Goal: Task Accomplishment & Management: Use online tool/utility

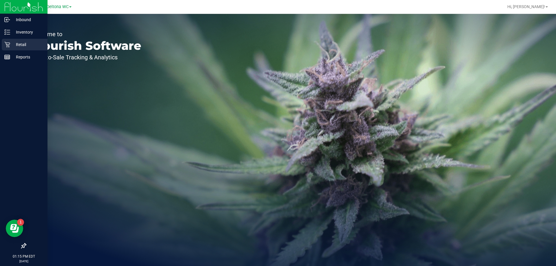
click at [12, 42] on p "Retail" at bounding box center [27, 44] width 35 height 7
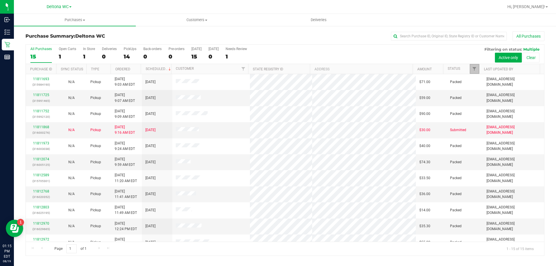
click at [472, 71] on link "Filter" at bounding box center [475, 69] width 10 height 10
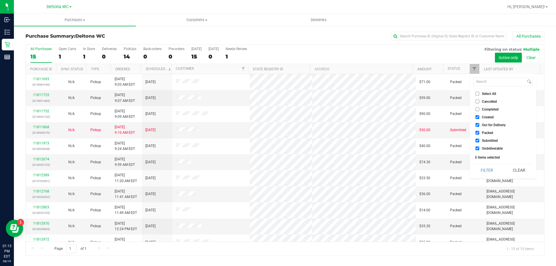
click at [489, 95] on span "Select All" at bounding box center [489, 93] width 14 height 3
click at [479, 95] on input "Select All" at bounding box center [477, 94] width 4 height 4
checkbox input "true"
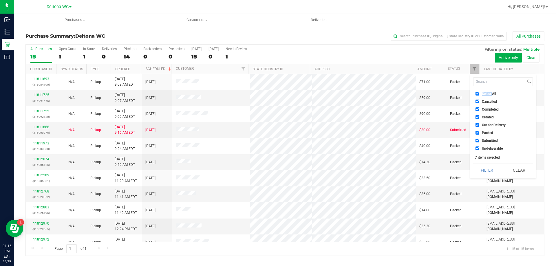
click at [489, 96] on span "Select All" at bounding box center [489, 93] width 14 height 3
click at [479, 96] on input "Select All" at bounding box center [477, 94] width 4 height 4
checkbox input "false"
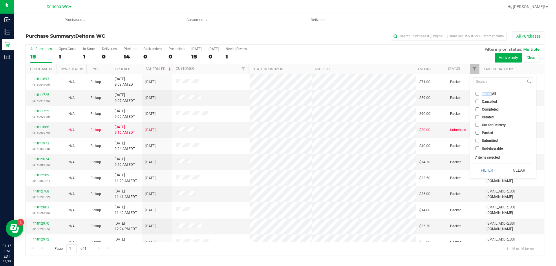
checkbox input "false"
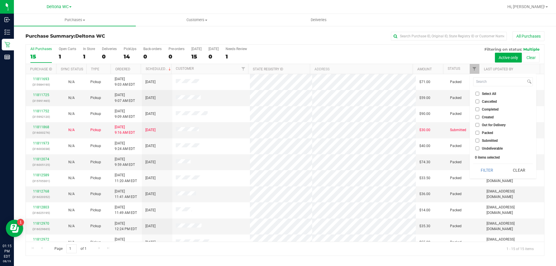
click at [490, 140] on span "Submitted" at bounding box center [490, 140] width 16 height 3
click at [479, 140] on input "Submitted" at bounding box center [477, 141] width 4 height 4
checkbox input "true"
click at [488, 173] on button "Filter" at bounding box center [487, 170] width 28 height 13
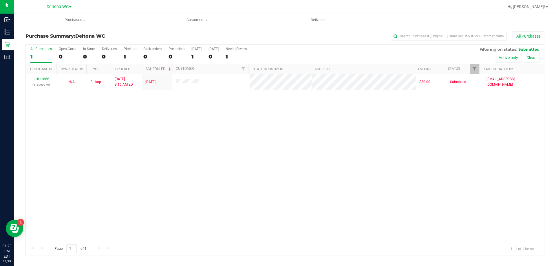
click at [280, 40] on div "All Purchases" at bounding box center [371, 36] width 346 height 10
click at [279, 134] on div "11811868 (316000276) N/A Pickup [DATE] 9:16 AM EDT 8/19/2025 $30.00 Submitted […" at bounding box center [285, 158] width 518 height 168
click at [313, 124] on div "11811868 (316000276) N/A Pickup [DATE] 9:16 AM EDT 8/19/2025 $30.00 Submitted […" at bounding box center [285, 158] width 518 height 168
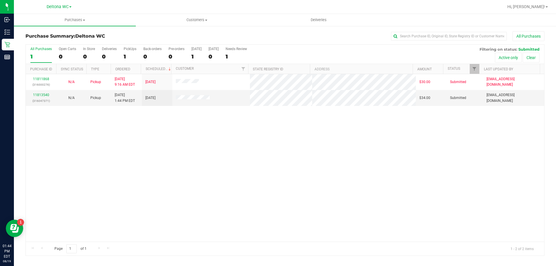
click at [279, 44] on div "All Purchases 1 Open Carts 0 In Store 0 Deliveries 0 PickUps 1 Back-orders 0 Pr…" at bounding box center [284, 150] width 519 height 212
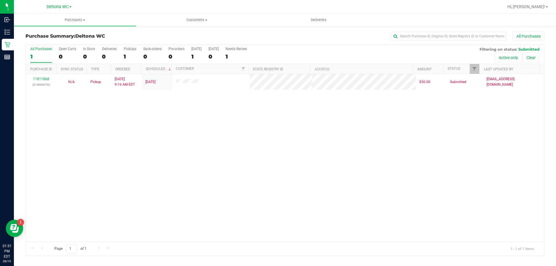
click at [335, 34] on div "All Purchases" at bounding box center [371, 36] width 346 height 10
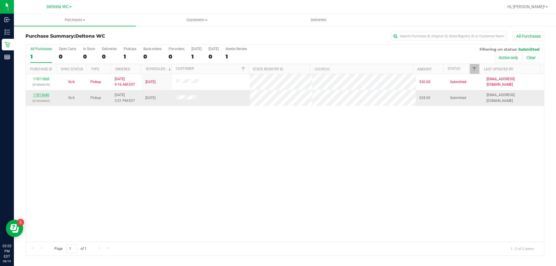
click at [45, 95] on link "11813640" at bounding box center [41, 95] width 16 height 4
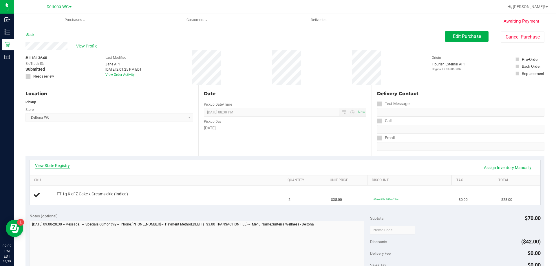
click at [56, 165] on link "View State Registry" at bounding box center [52, 166] width 35 height 6
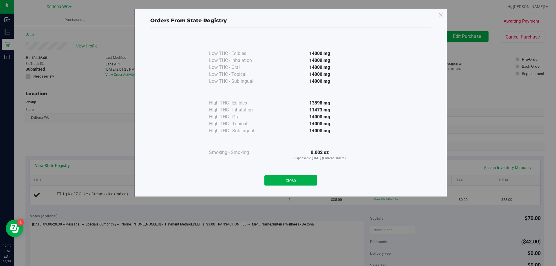
click at [302, 180] on button "Close" at bounding box center [290, 180] width 53 height 10
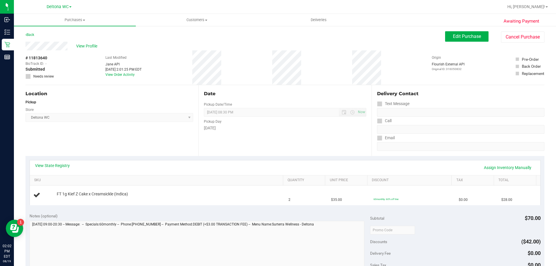
click at [165, 153] on div "Location Pickup Store Deltona WC Select Store [PERSON_NAME][GEOGRAPHIC_DATA] [P…" at bounding box center [111, 120] width 173 height 71
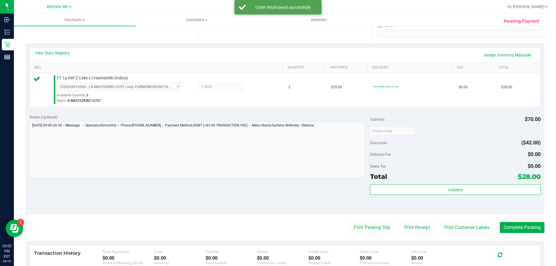
scroll to position [145, 0]
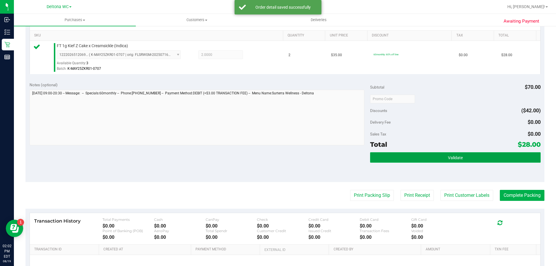
click at [451, 158] on span "Validate" at bounding box center [455, 157] width 15 height 5
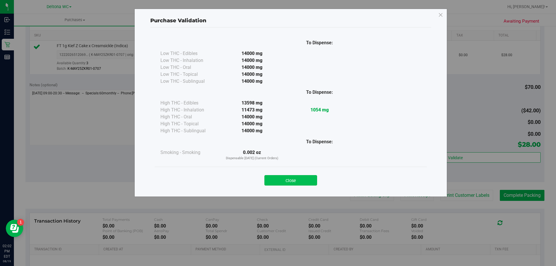
click at [301, 181] on button "Close" at bounding box center [290, 180] width 53 height 10
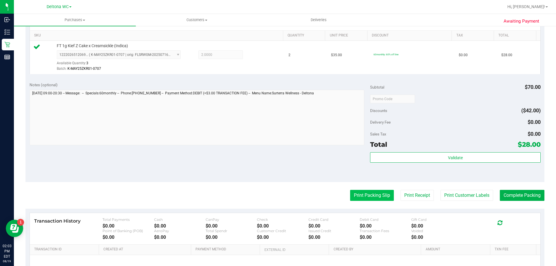
click at [366, 194] on button "Print Packing Slip" at bounding box center [372, 195] width 44 height 11
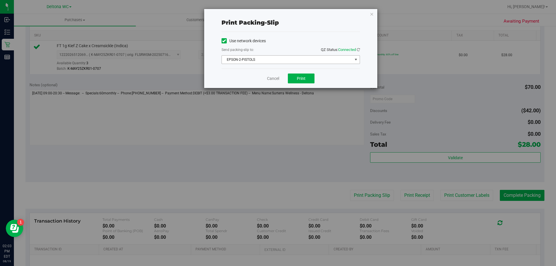
click at [285, 59] on span "EPSON-2-PISTOLS" at bounding box center [287, 60] width 131 height 8
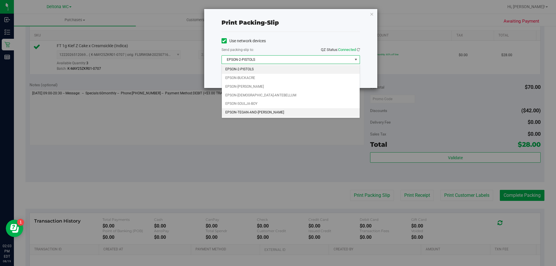
click at [272, 112] on li "EPSON-TEGAN-AND-[PERSON_NAME]" at bounding box center [291, 112] width 138 height 9
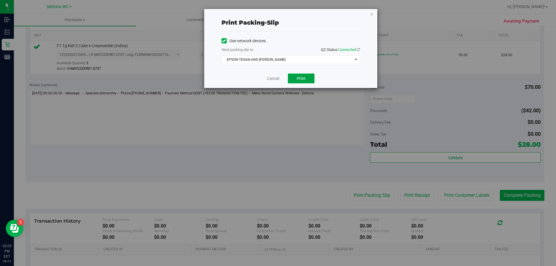
click at [300, 80] on span "Print" at bounding box center [301, 78] width 9 height 5
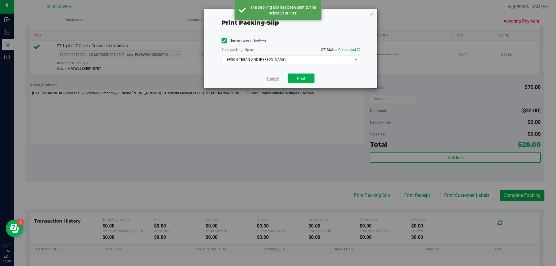
click at [275, 78] on link "Cancel" at bounding box center [273, 79] width 12 height 6
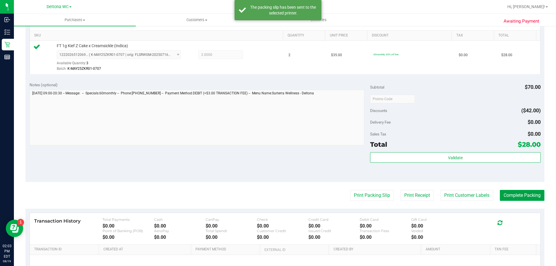
drag, startPoint x: 521, startPoint y: 196, endPoint x: 520, endPoint y: 189, distance: 7.0
click at [521, 194] on button "Complete Packing" at bounding box center [522, 195] width 45 height 11
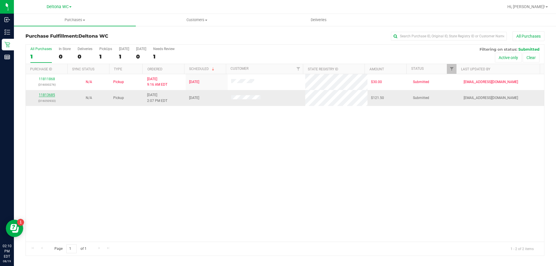
click at [41, 94] on link "11813685" at bounding box center [47, 95] width 16 height 4
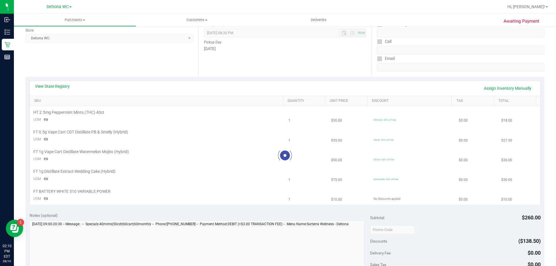
scroll to position [87, 0]
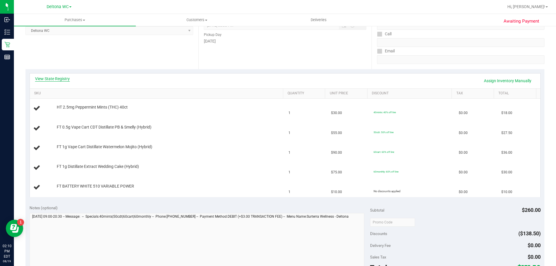
click at [64, 79] on link "View State Registry" at bounding box center [52, 79] width 35 height 6
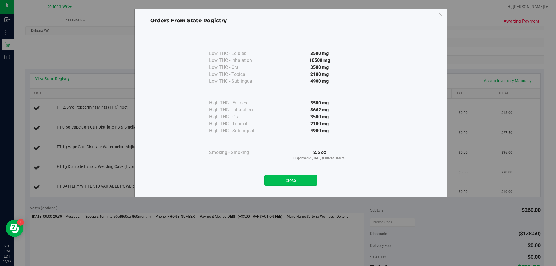
click at [284, 181] on button "Close" at bounding box center [290, 180] width 53 height 10
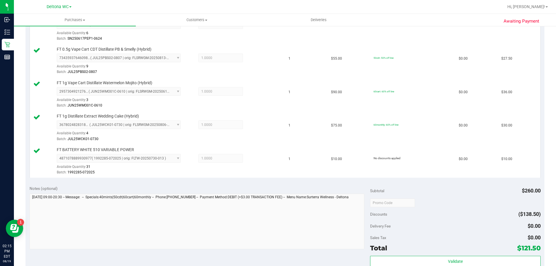
scroll to position [261, 0]
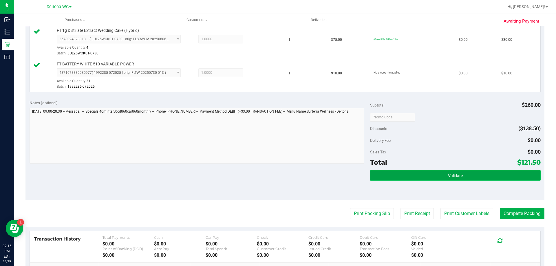
click at [457, 175] on span "Validate" at bounding box center [455, 175] width 15 height 5
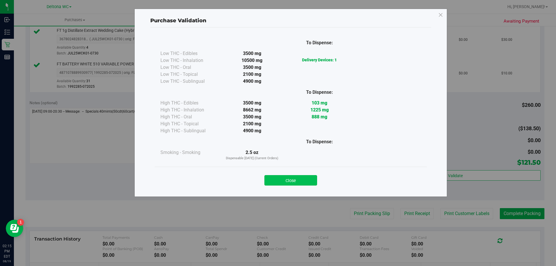
click at [299, 182] on button "Close" at bounding box center [290, 180] width 53 height 10
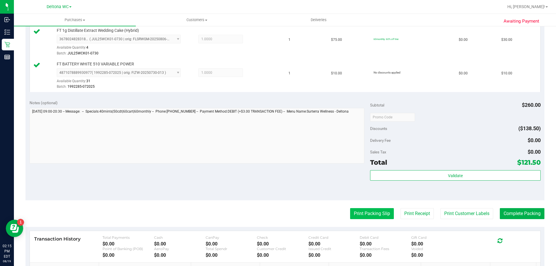
click at [360, 213] on button "Print Packing Slip" at bounding box center [372, 213] width 44 height 11
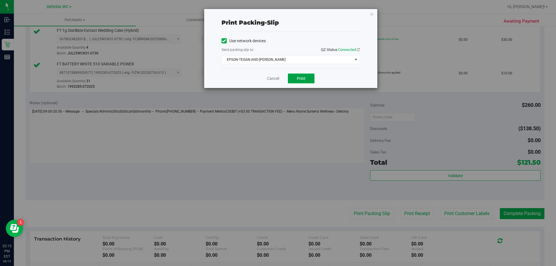
click at [300, 79] on span "Print" at bounding box center [301, 78] width 9 height 5
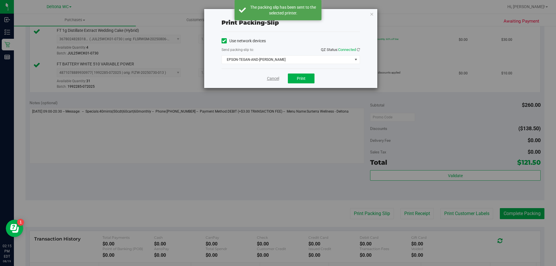
click at [275, 76] on link "Cancel" at bounding box center [273, 79] width 12 height 6
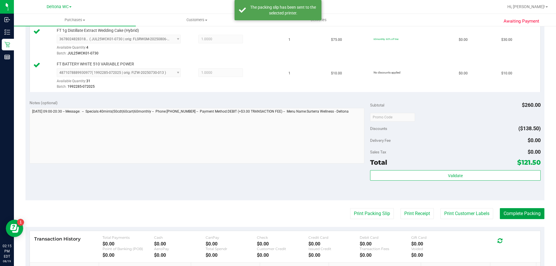
click at [515, 210] on button "Complete Packing" at bounding box center [522, 213] width 45 height 11
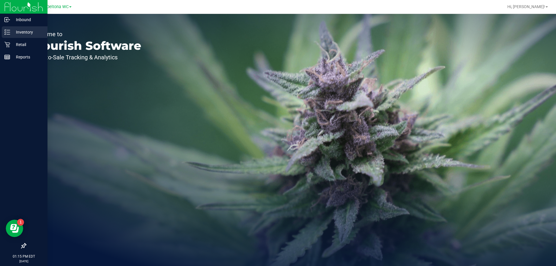
click at [10, 30] on p "Inventory" at bounding box center [27, 32] width 35 height 7
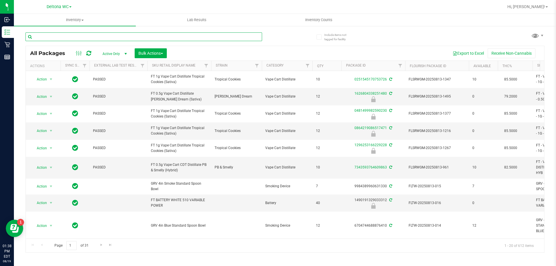
click at [96, 38] on input "text" at bounding box center [143, 36] width 236 height 9
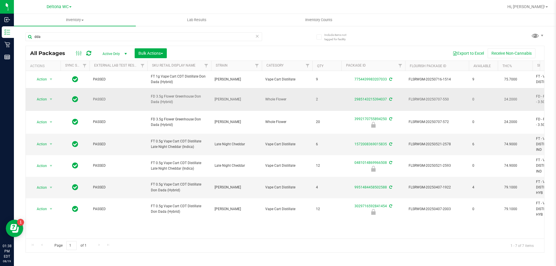
click at [167, 97] on span "FD 3.5g Flower Greenhouse Don Dada (Hybrid)" at bounding box center [179, 99] width 57 height 11
copy tr "FD 3.5g Flower Greenhouse Don Dada (Hybrid)"
click at [76, 35] on input "dda" at bounding box center [143, 36] width 236 height 9
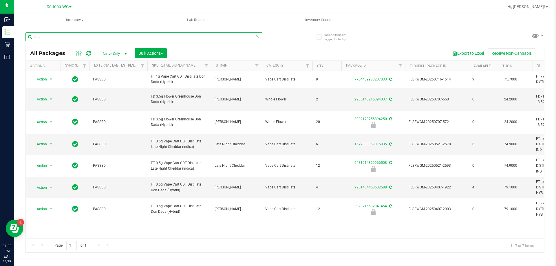
click at [76, 35] on input "dda" at bounding box center [143, 36] width 236 height 9
paste input "FD 3.5g Flower Greenhouse Don Dada (Hybrid)"
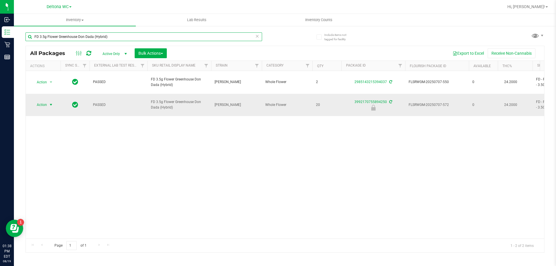
type input "FD 3.5g Flower Greenhouse Don Dada (Hybrid)"
click at [44, 101] on span "Action" at bounding box center [40, 105] width 16 height 8
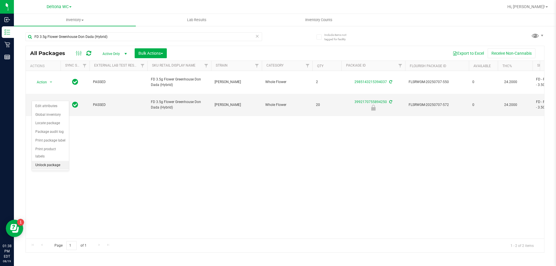
click at [61, 161] on li "Unlock package" at bounding box center [50, 165] width 37 height 9
